Goal: Answer question/provide support

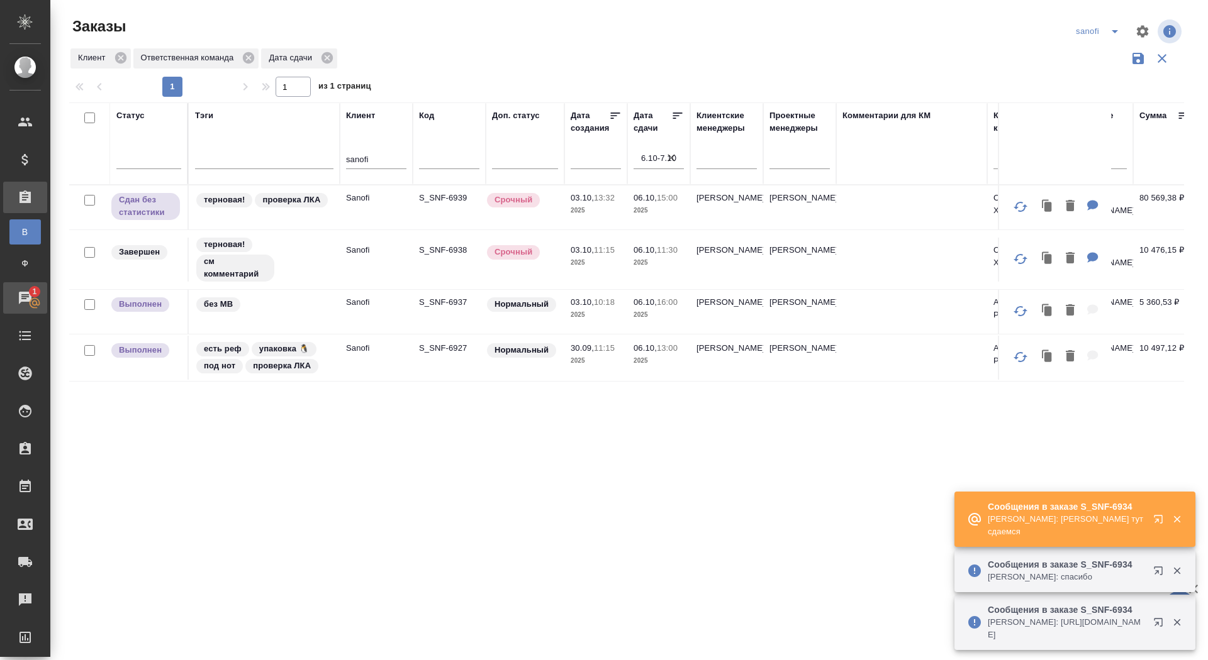
click at [25, 305] on div "Чаты" at bounding box center [9, 298] width 31 height 19
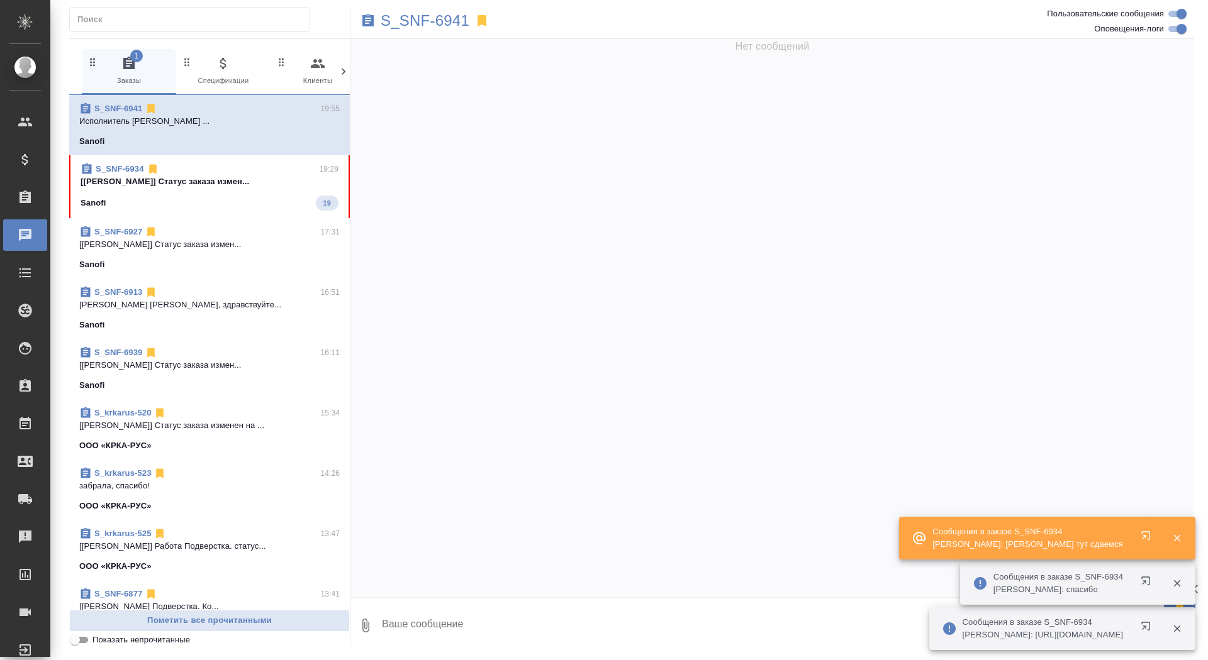
click at [250, 189] on span "S_SNF-6934 19:29 [[PERSON_NAME]] Статус заказа измен... Sanofi 19" at bounding box center [210, 187] width 258 height 48
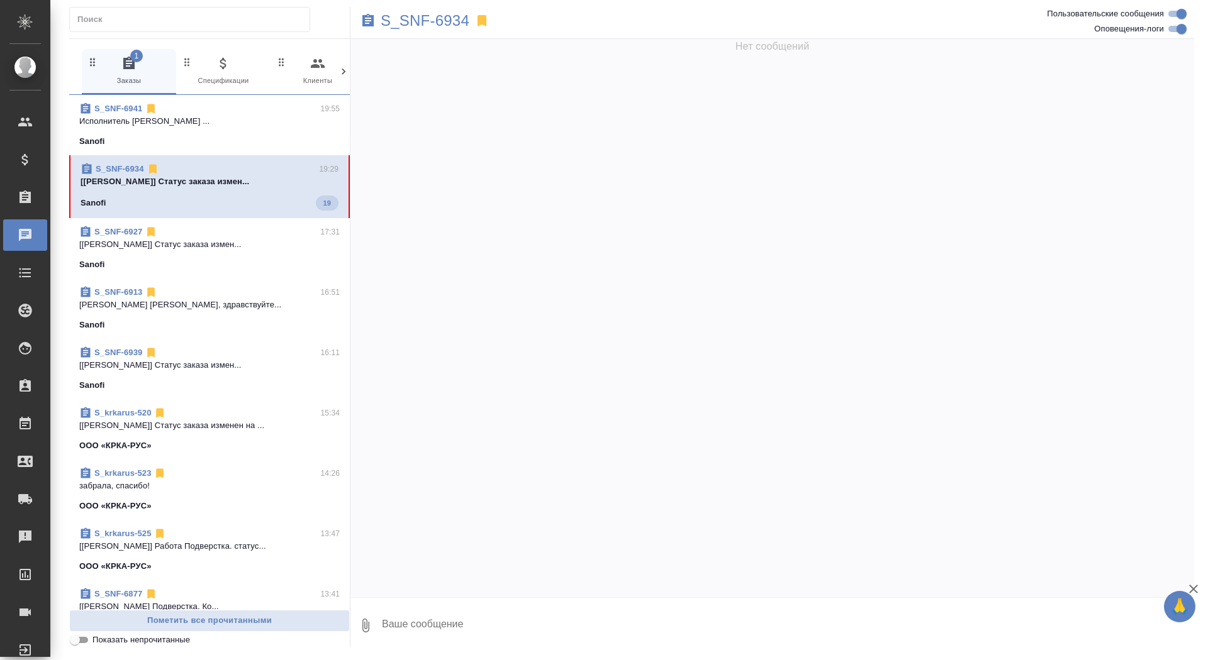
click at [456, 623] on textarea at bounding box center [787, 626] width 813 height 43
type textarea "забрала, спасибо"
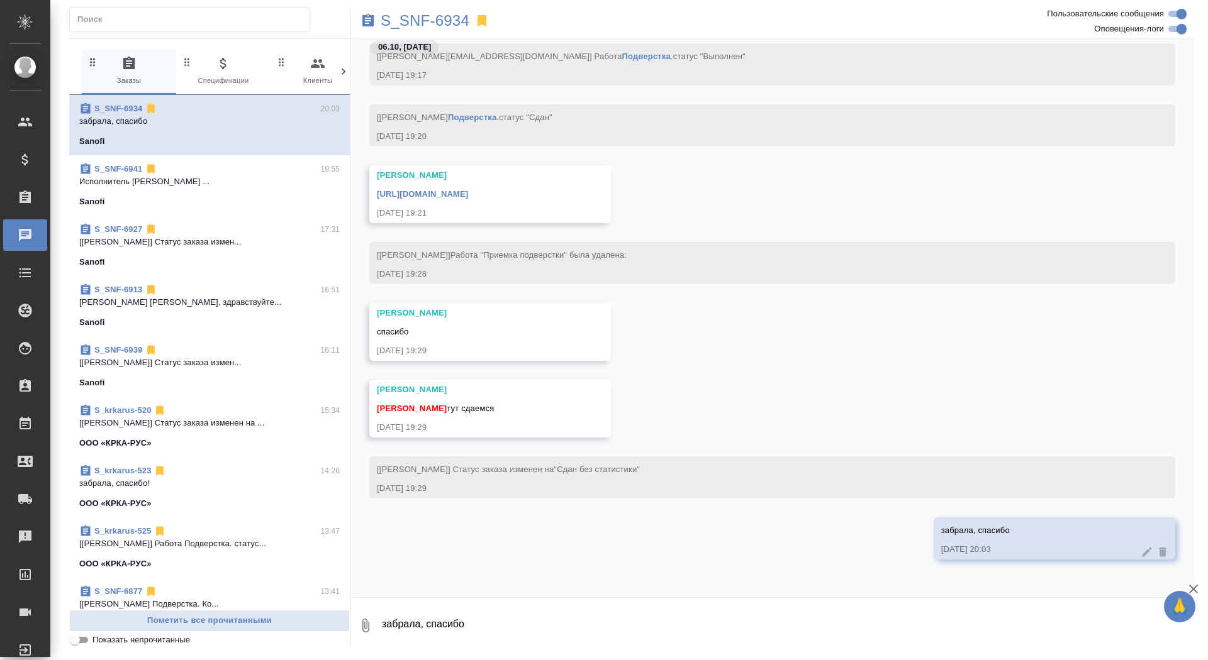
click at [468, 191] on link "[URL][DOMAIN_NAME]" at bounding box center [422, 193] width 91 height 9
click at [442, 21] on p "S_SNF-6934" at bounding box center [425, 20] width 89 height 13
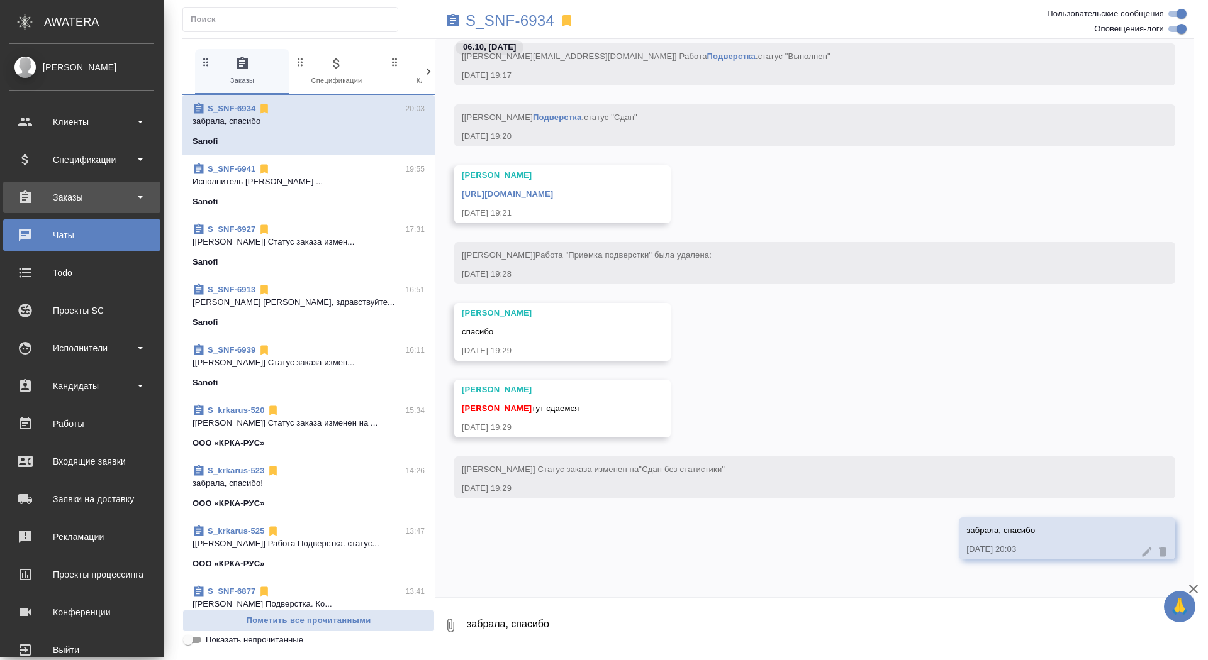
click at [36, 211] on div "Заказы" at bounding box center [81, 197] width 157 height 31
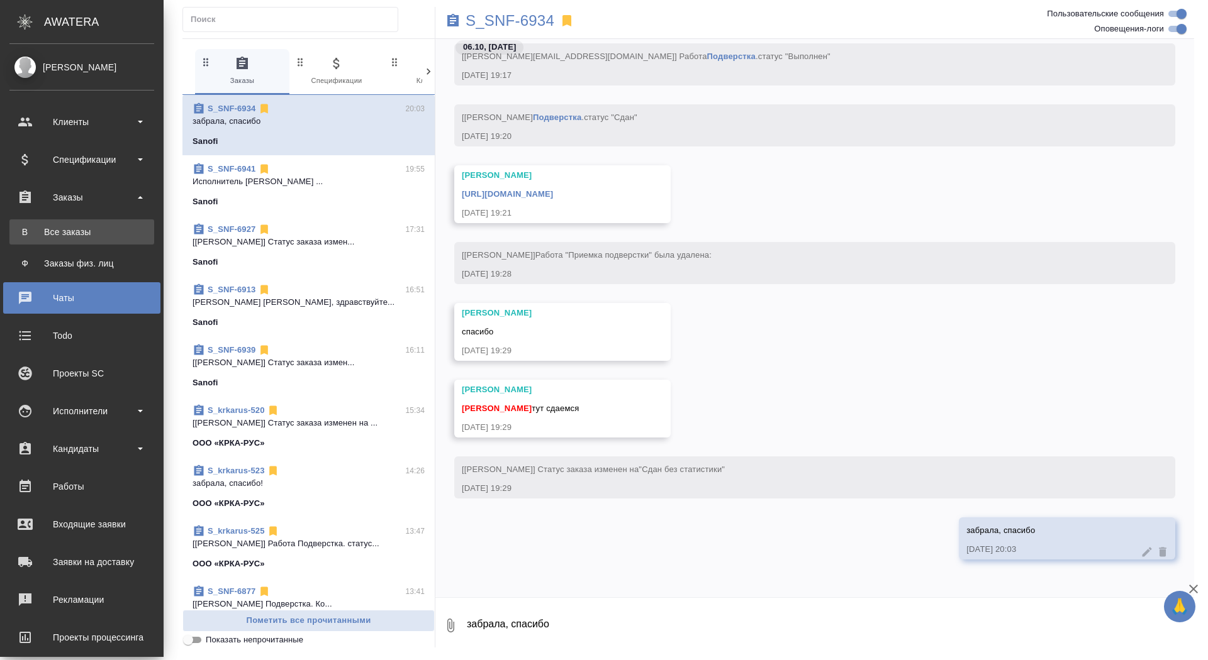
click at [36, 238] on div "Все заказы" at bounding box center [82, 232] width 132 height 13
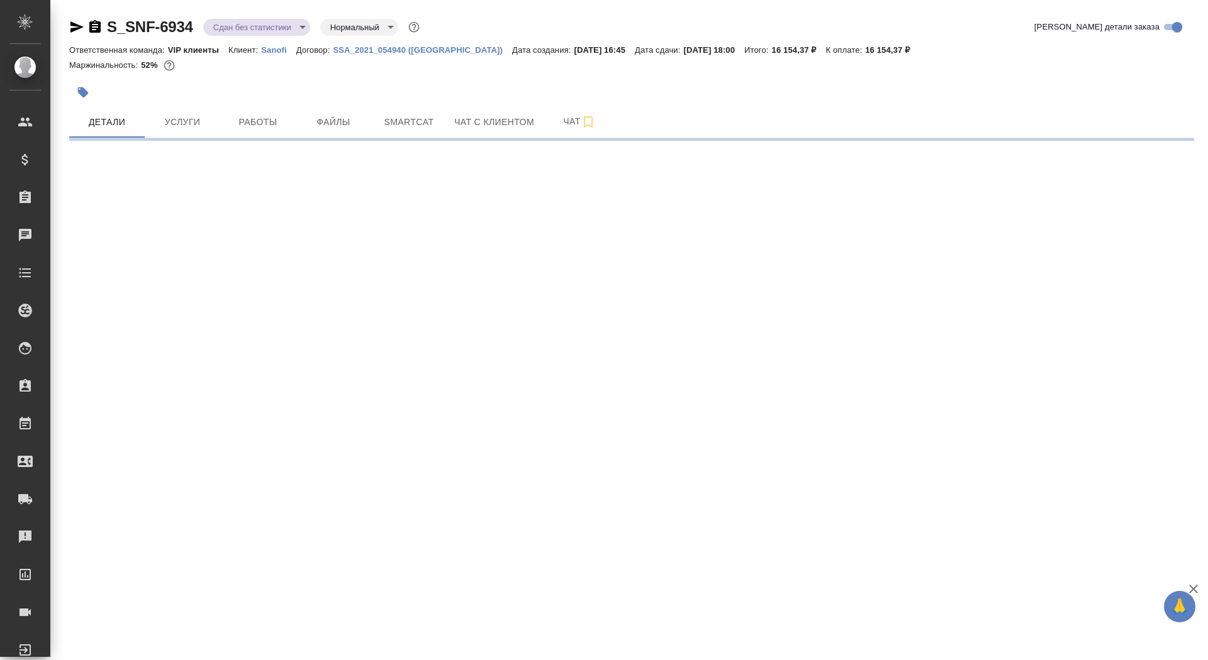
select select "RU"
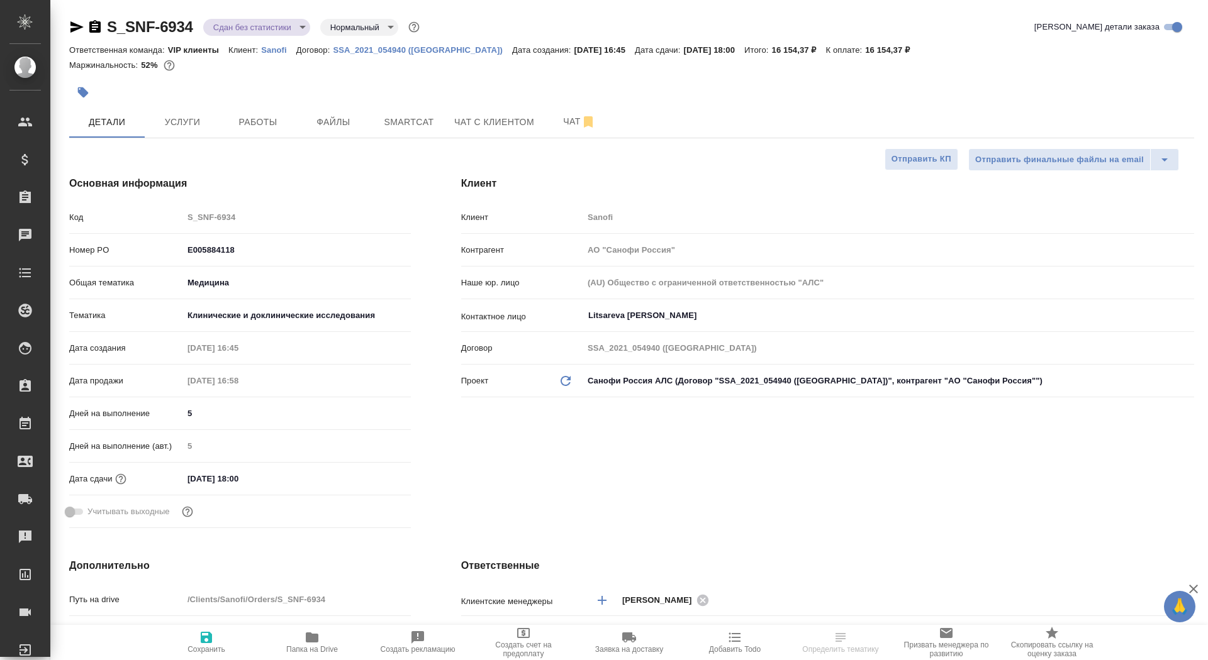
type textarea "x"
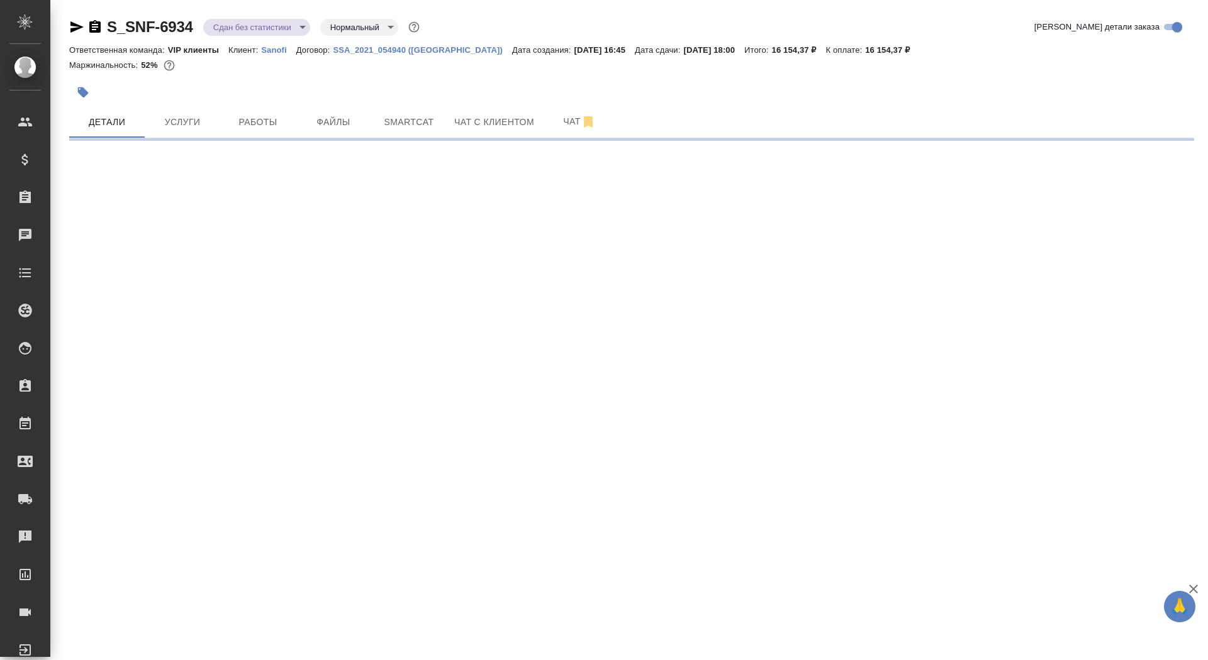
select select "RU"
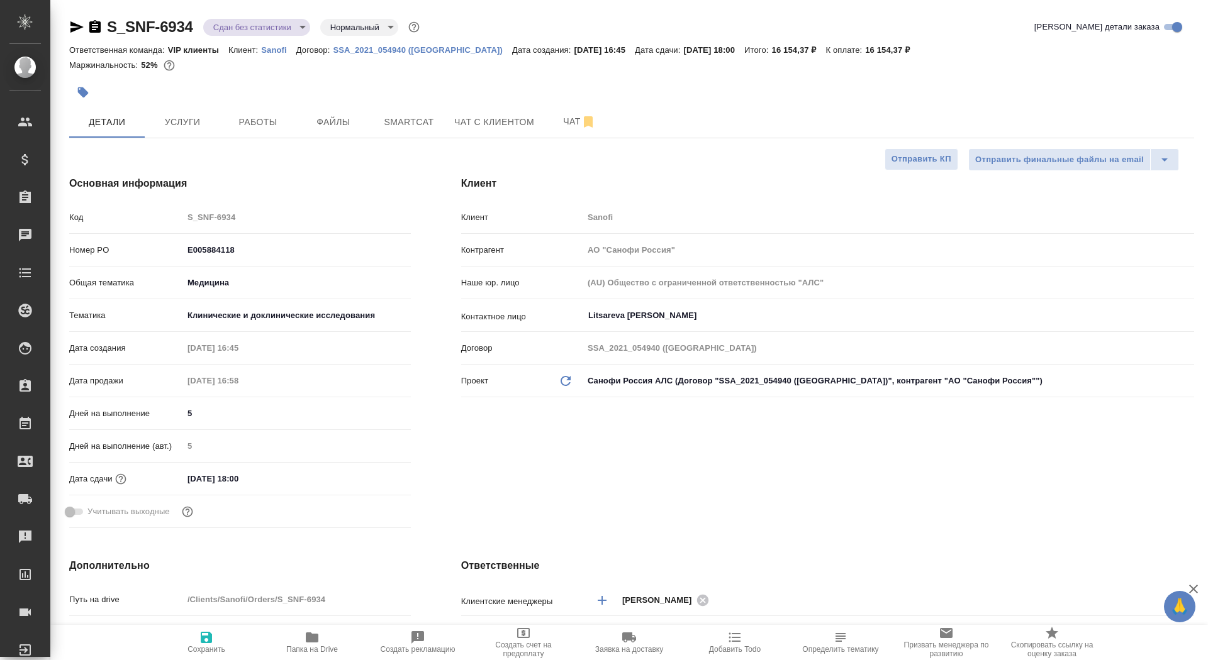
type textarea "x"
click at [98, 30] on icon "button" at bounding box center [94, 26] width 11 height 13
type textarea "x"
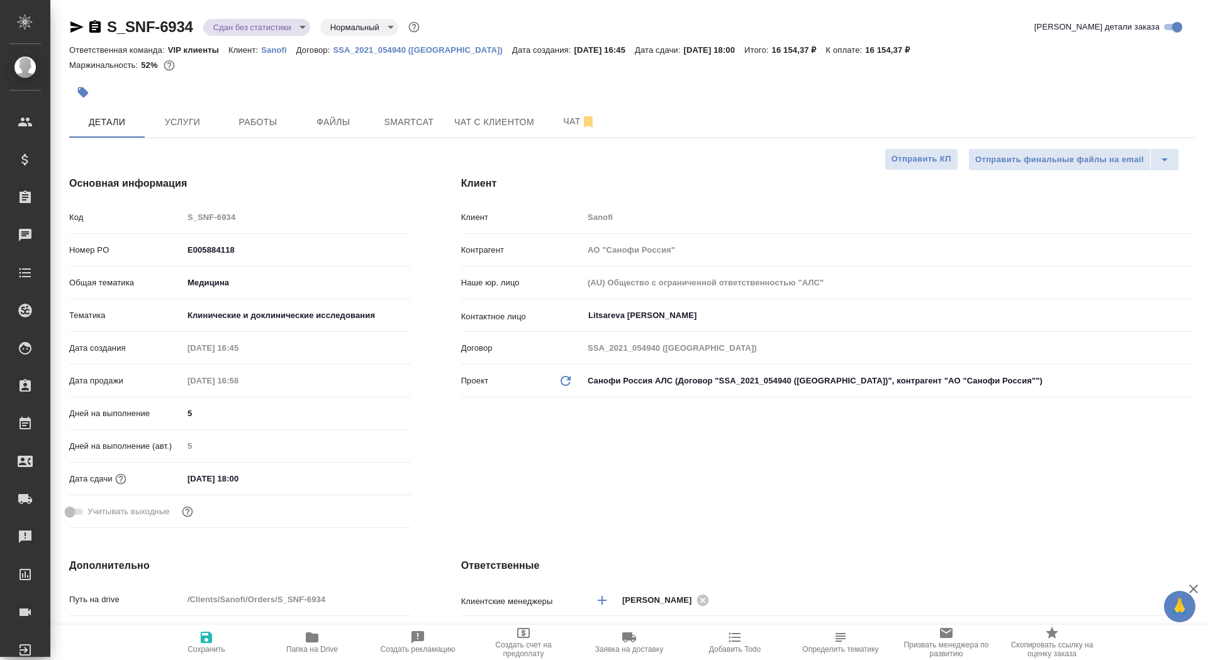
type textarea "x"
